Goal: Navigation & Orientation: Find specific page/section

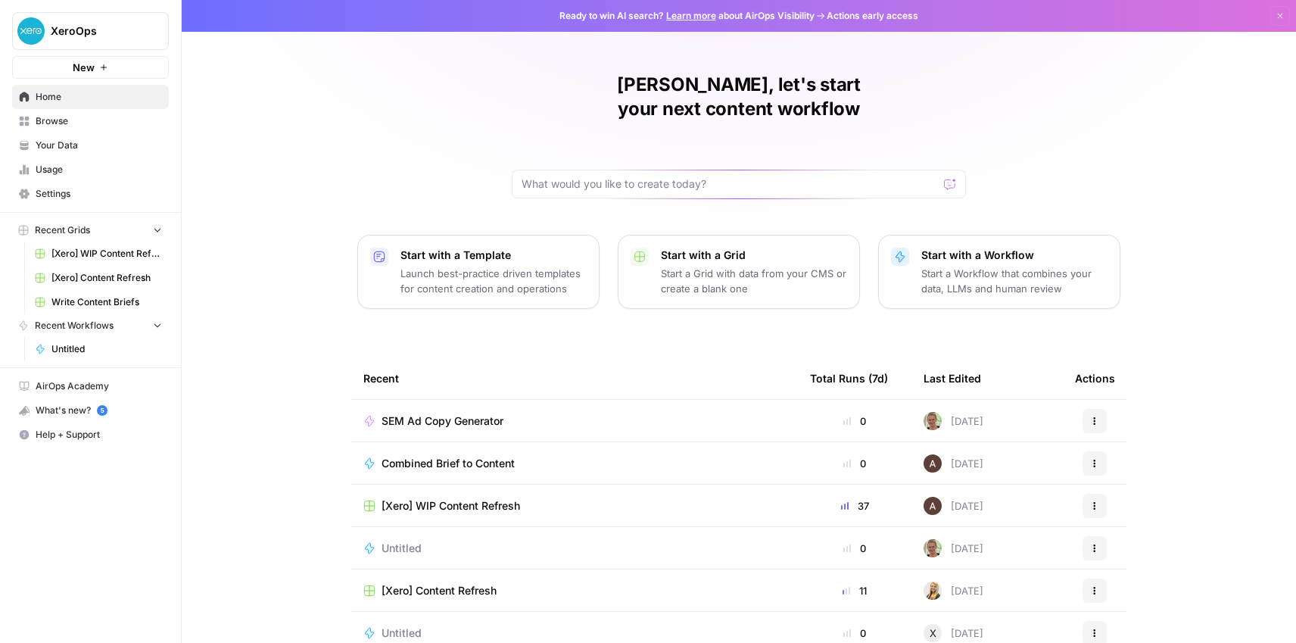
click at [457, 413] on span "SEM Ad Copy Generator" at bounding box center [443, 420] width 122 height 15
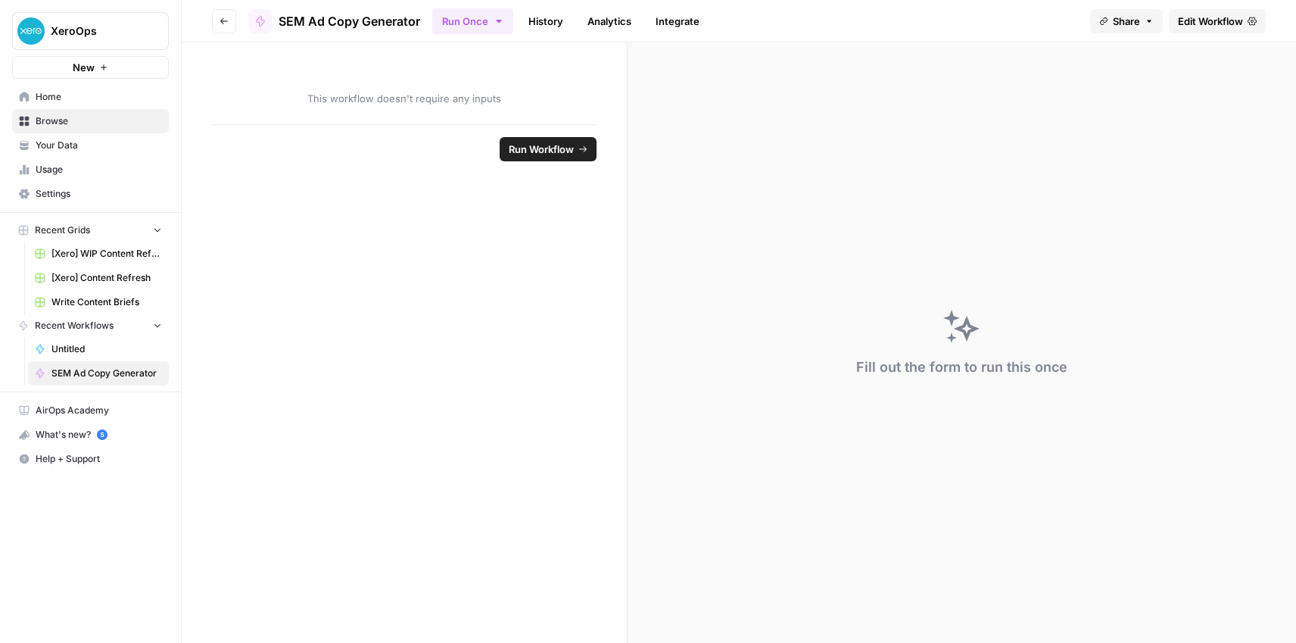
click at [222, 25] on button "Go back" at bounding box center [224, 21] width 24 height 24
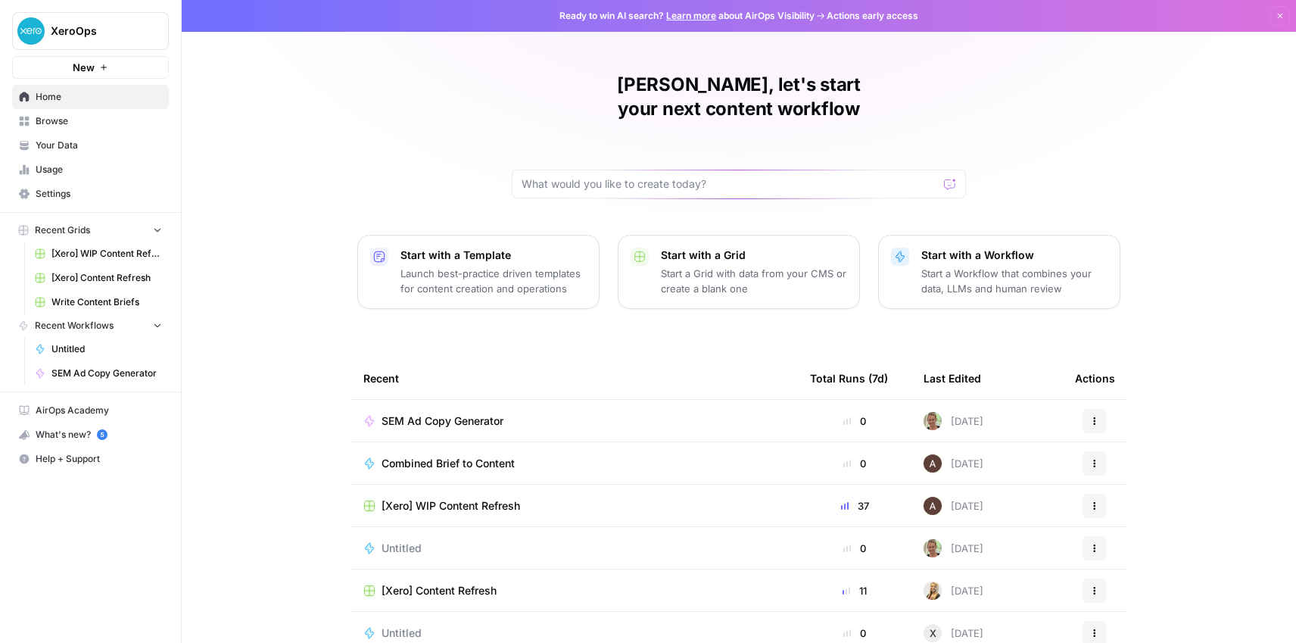
scroll to position [54, 0]
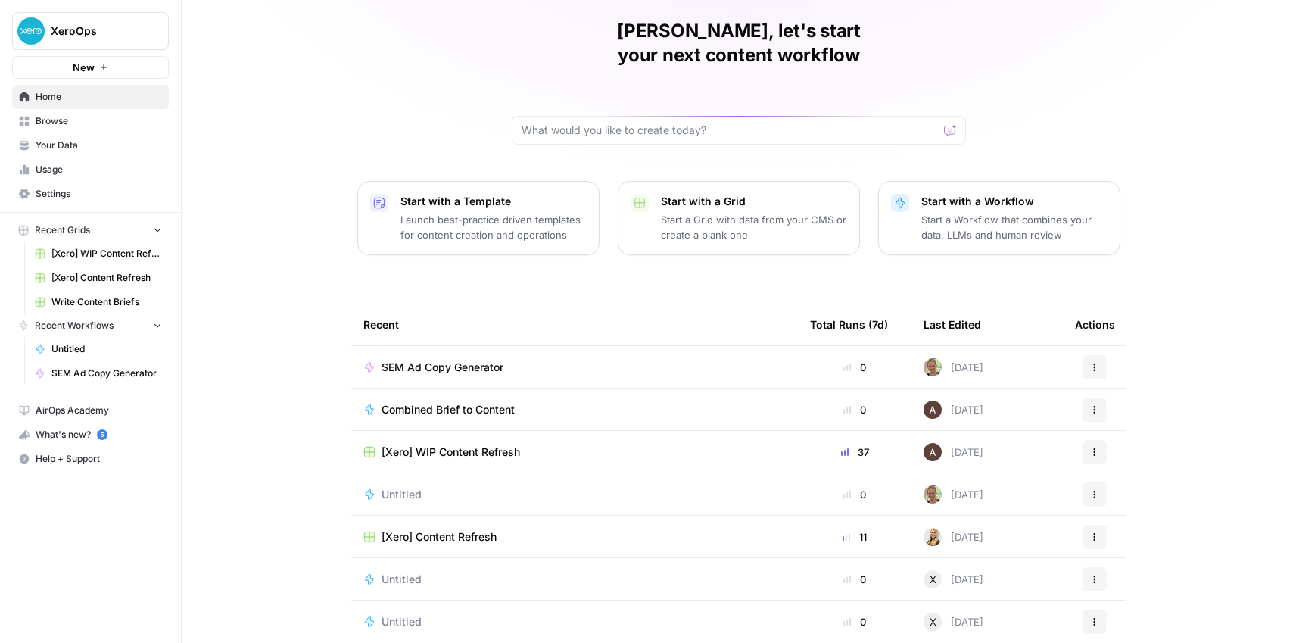
click at [418, 487] on span "Untitled" at bounding box center [402, 494] width 40 height 15
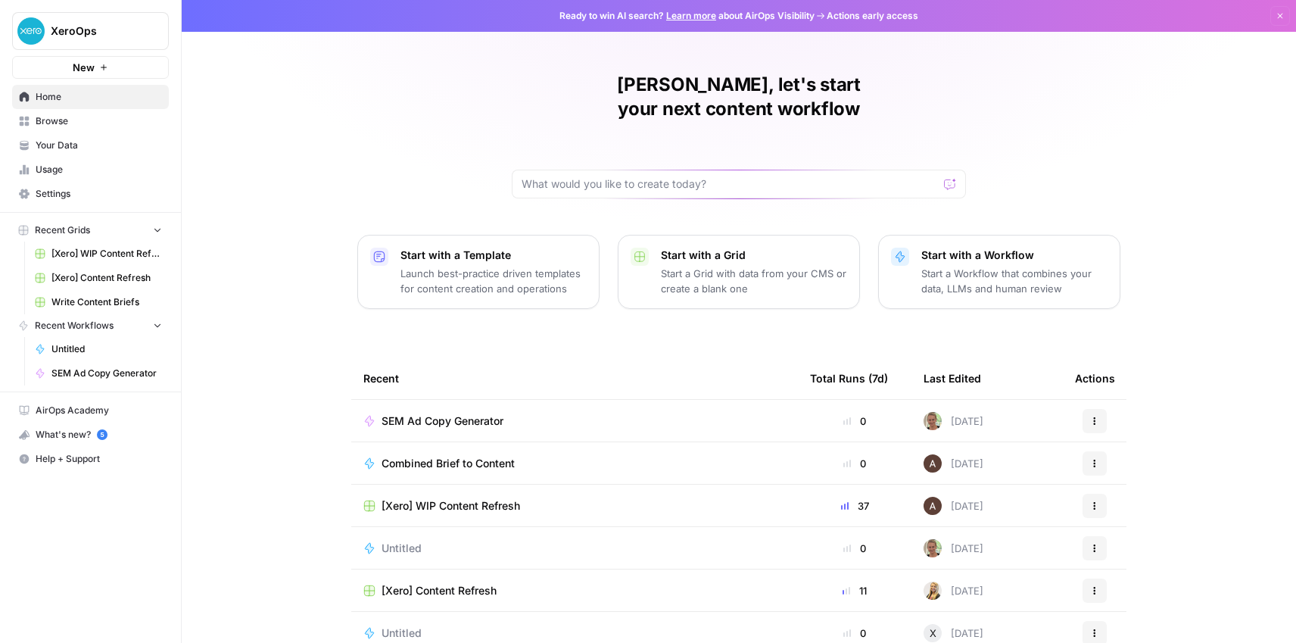
scroll to position [54, 0]
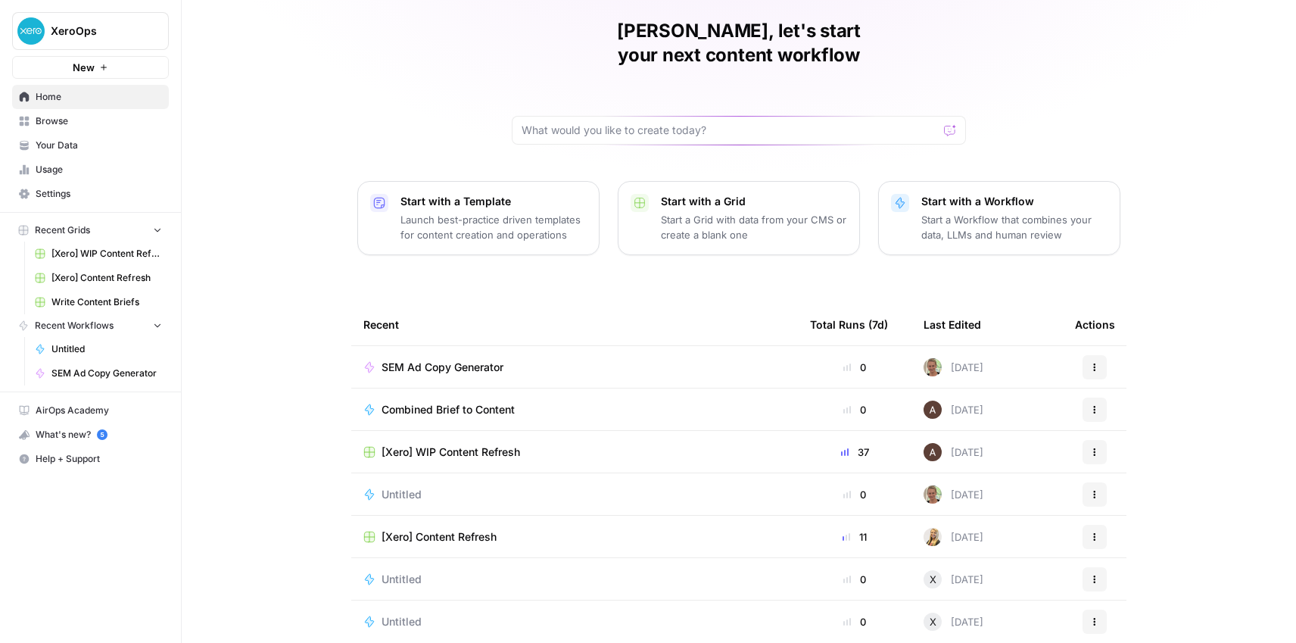
click at [58, 124] on span "Browse" at bounding box center [99, 121] width 126 height 14
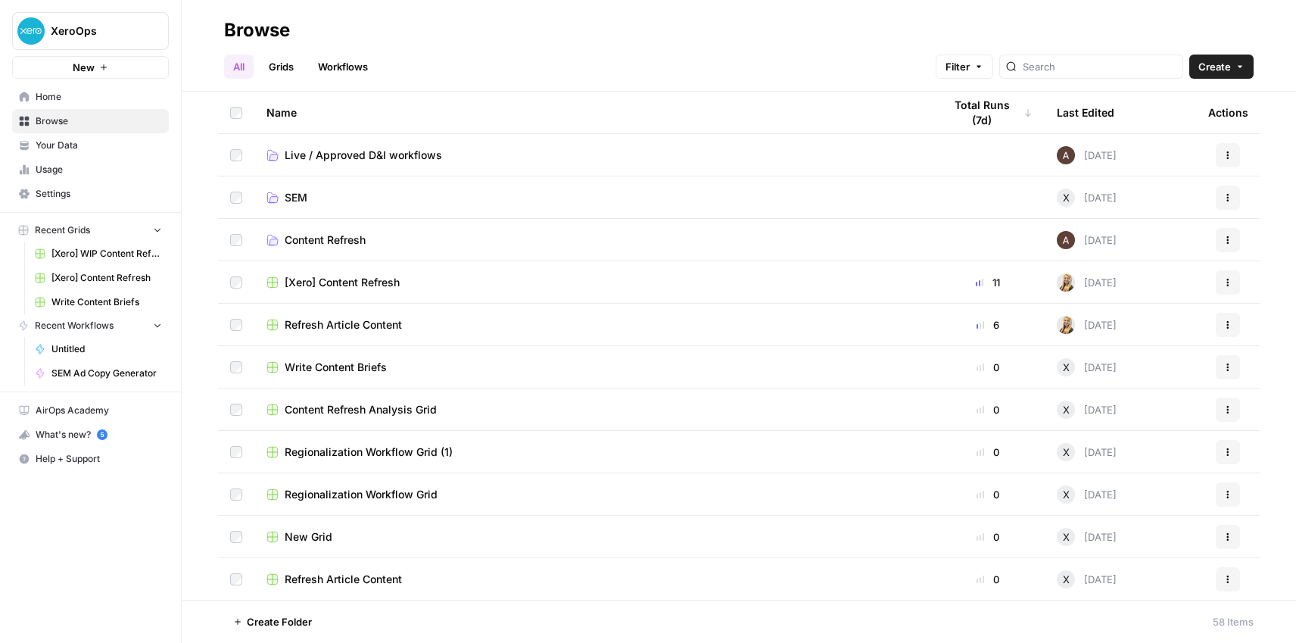
click at [287, 190] on span "SEM" at bounding box center [296, 197] width 23 height 15
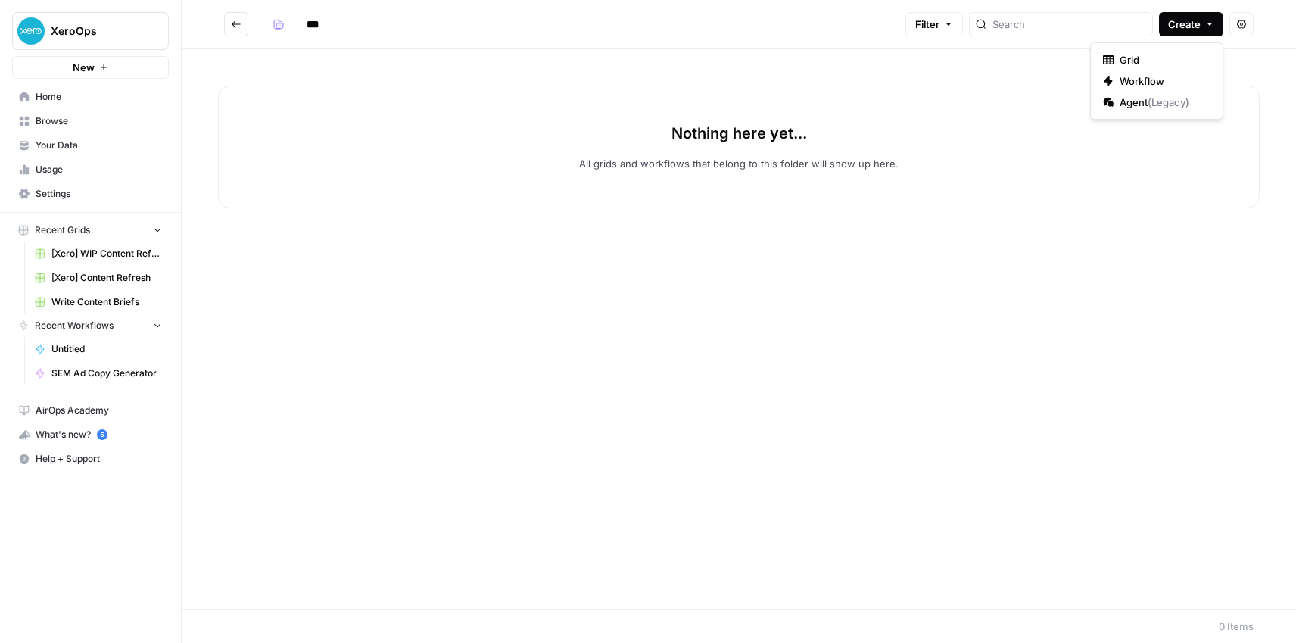
click at [1212, 26] on icon "button" at bounding box center [1209, 24] width 9 height 9
